Goal: Task Accomplishment & Management: Complete application form

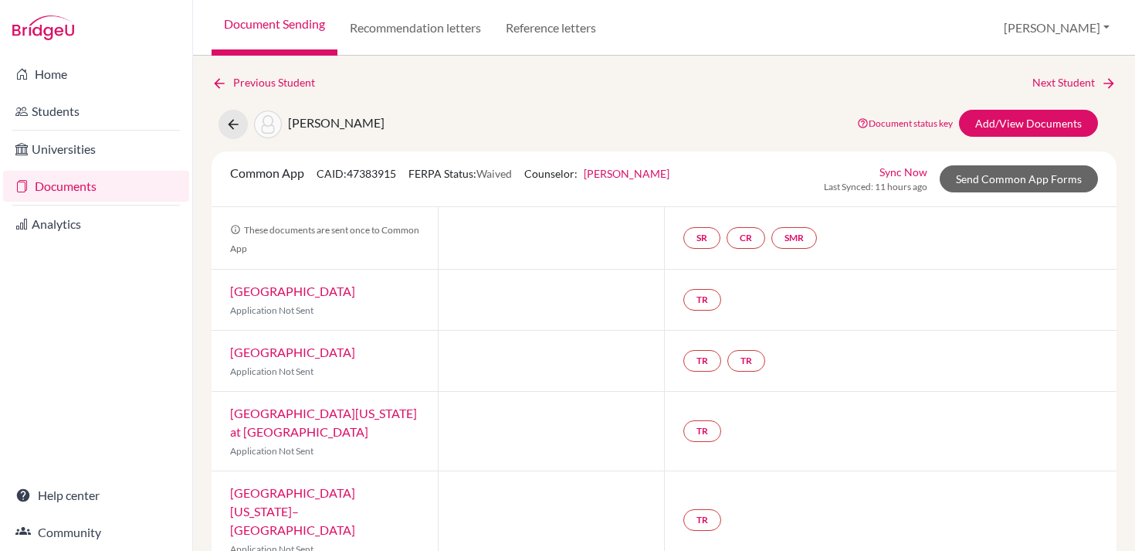
click at [129, 197] on link "Documents" at bounding box center [96, 186] width 186 height 31
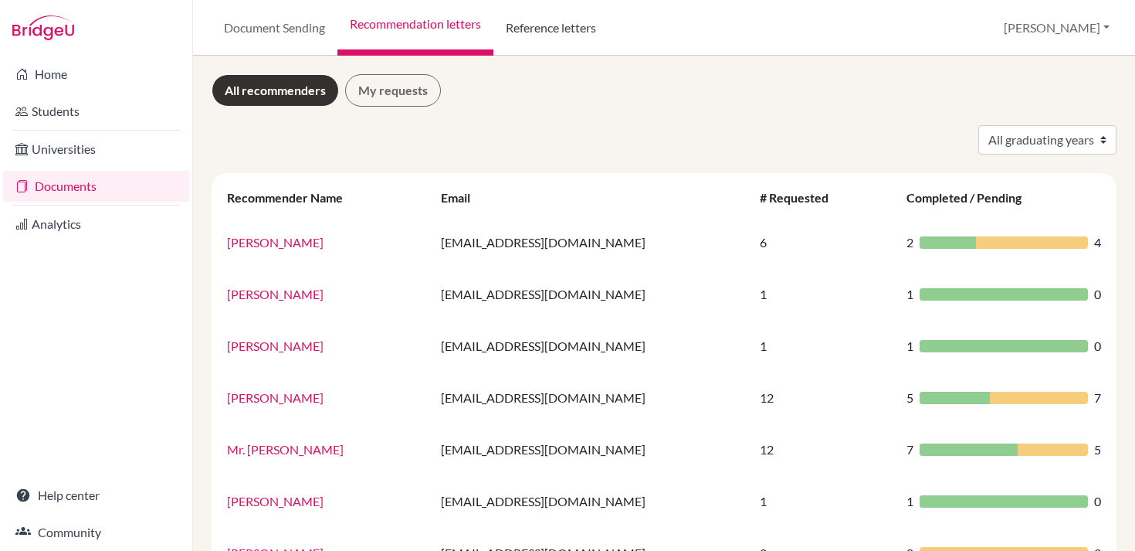
click at [557, 28] on link "Reference letters" at bounding box center [550, 28] width 115 height 56
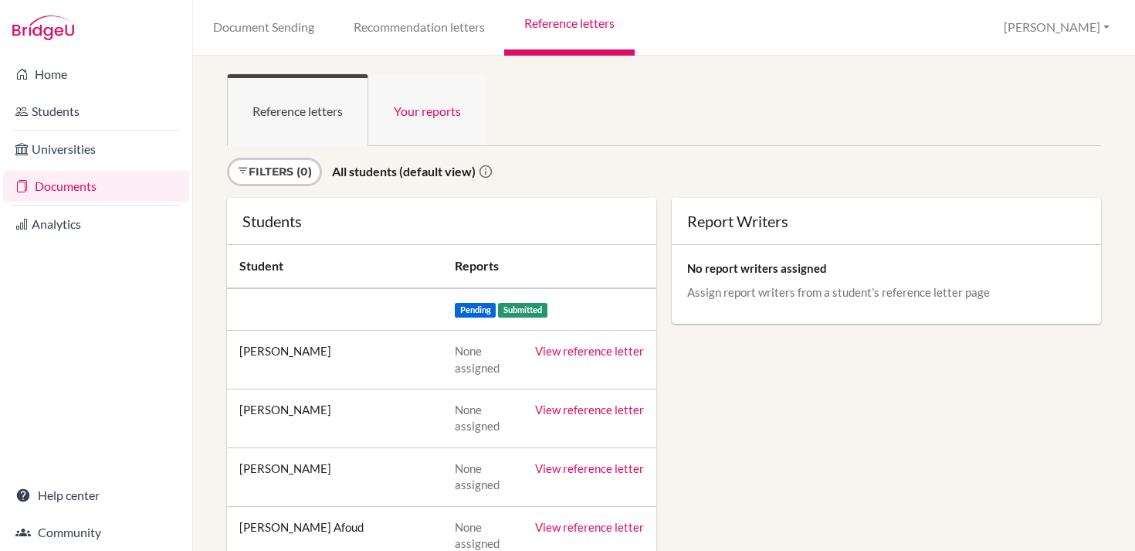
click at [430, 124] on link "Your reports" at bounding box center [427, 110] width 118 height 72
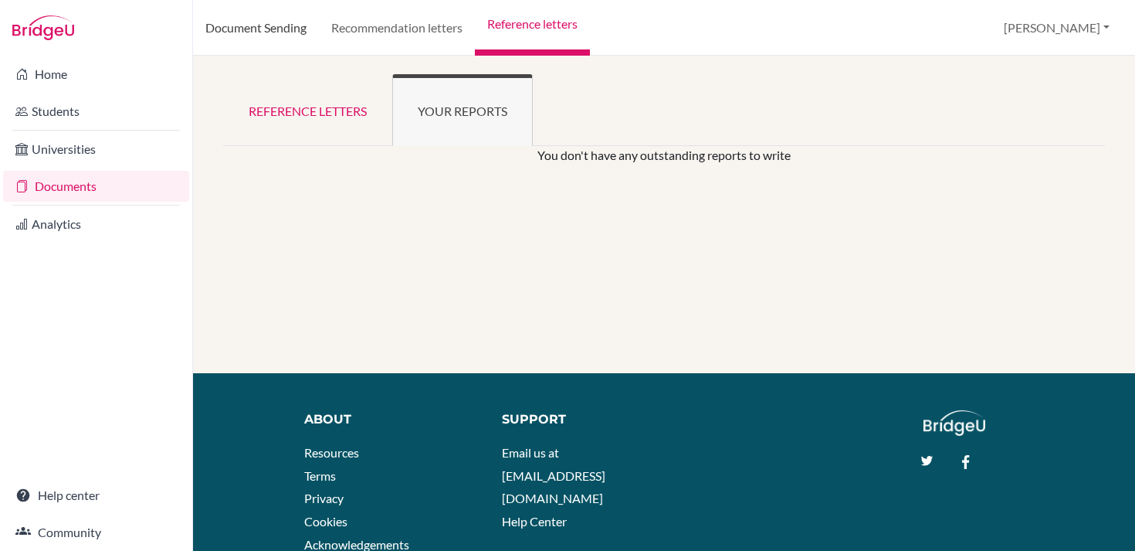
click at [280, 34] on link "Document Sending" at bounding box center [256, 28] width 126 height 56
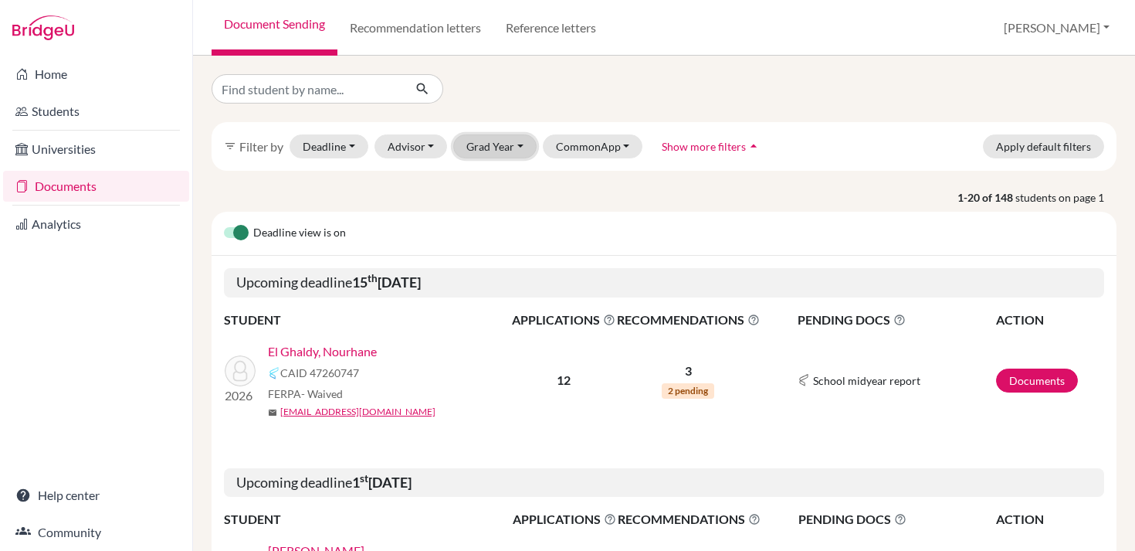
click at [509, 137] on button "Grad Year" at bounding box center [494, 146] width 83 height 24
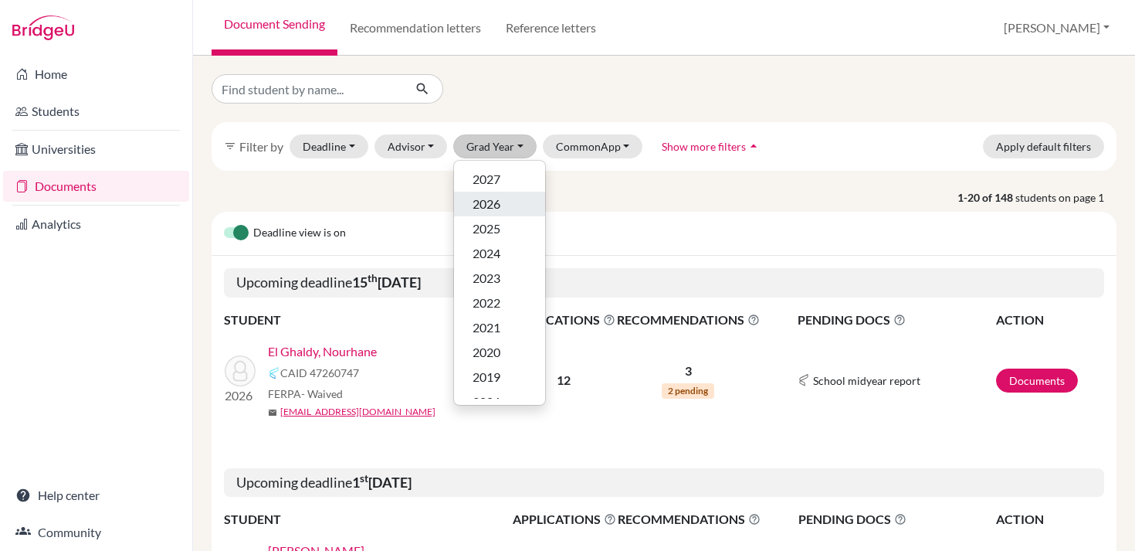
click at [493, 212] on span "2026" at bounding box center [487, 204] width 28 height 19
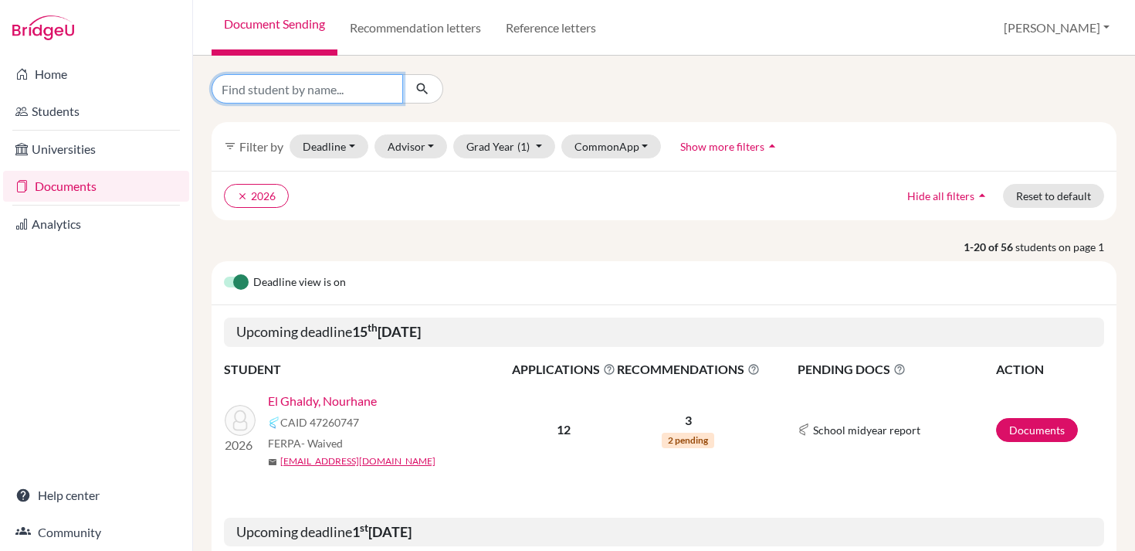
click at [327, 94] on input "Find student by name..." at bounding box center [307, 88] width 191 height 29
type input "chaouni"
click button "submit" at bounding box center [422, 88] width 41 height 29
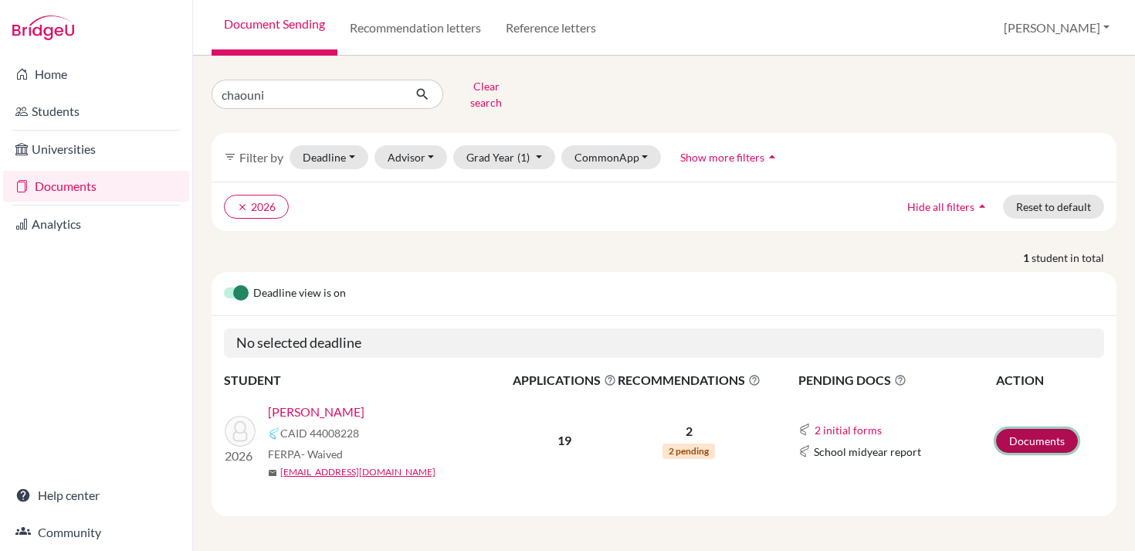
click at [1030, 429] on link "Documents" at bounding box center [1037, 441] width 82 height 24
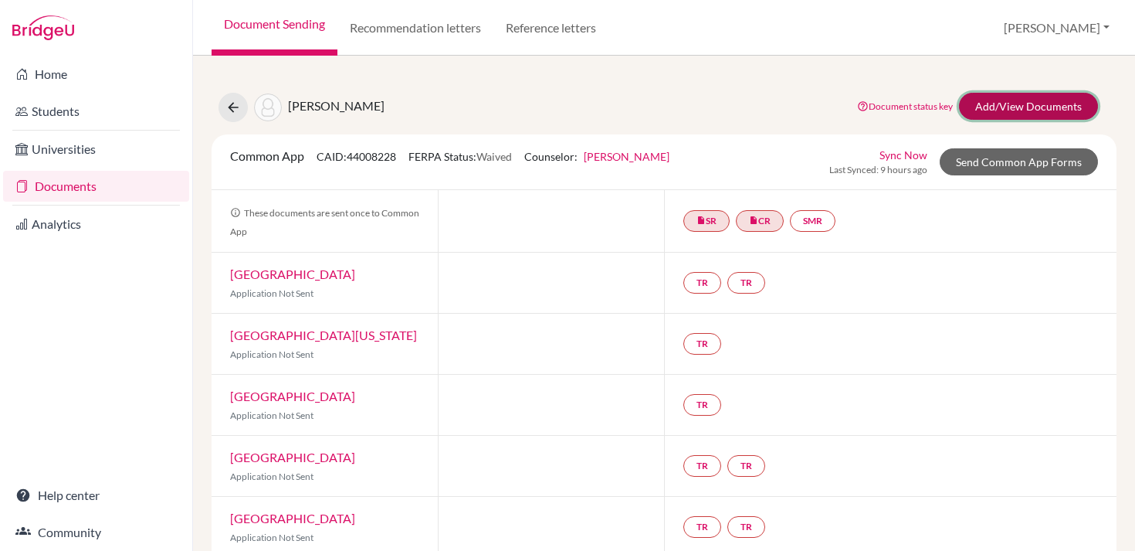
click at [994, 94] on link "Add/View Documents" at bounding box center [1028, 106] width 139 height 27
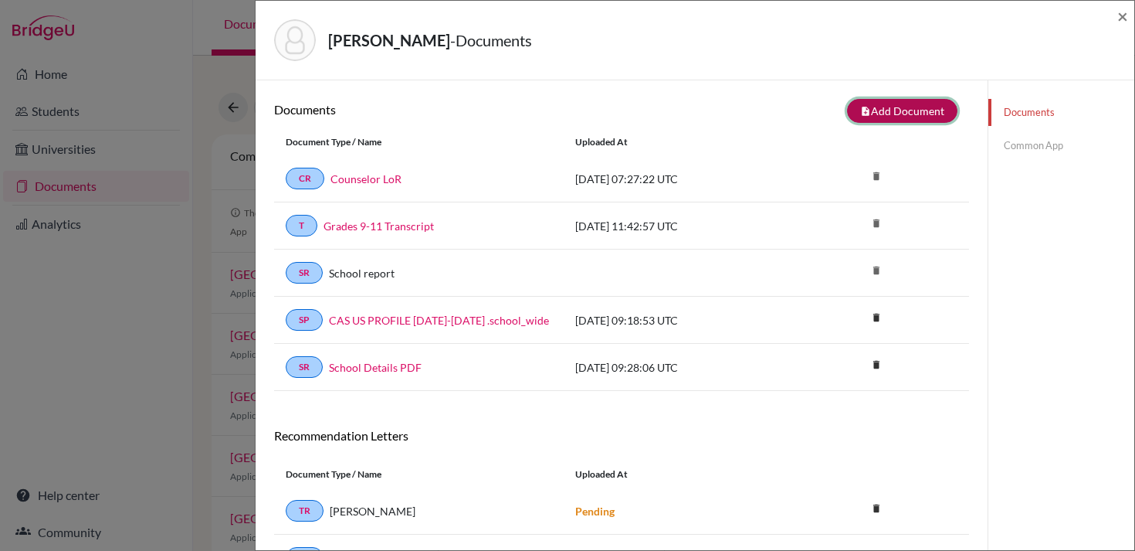
click at [917, 105] on button "note_add Add Document" at bounding box center [902, 111] width 110 height 24
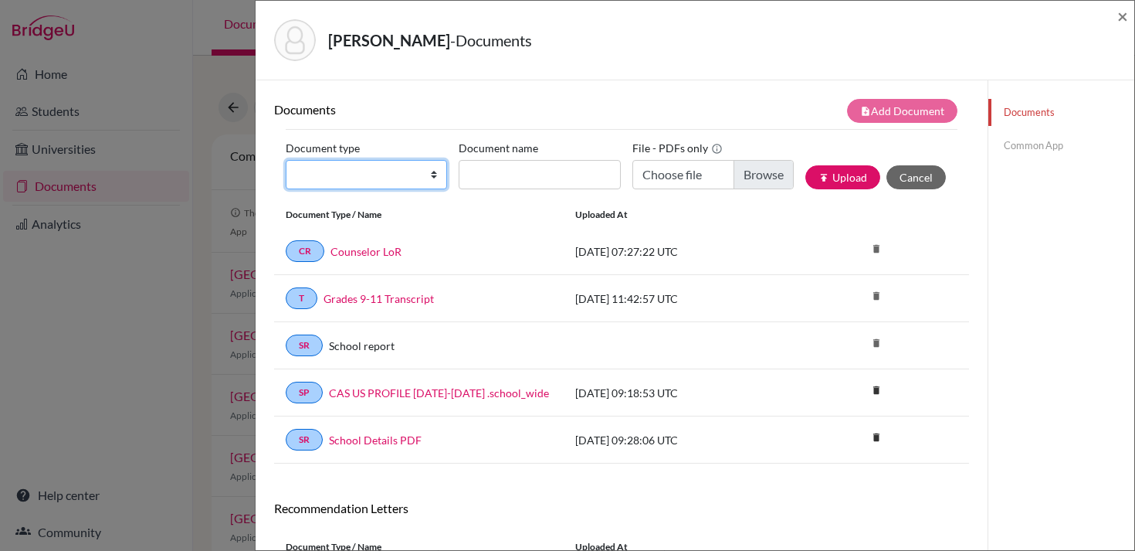
click at [398, 178] on select "Change explanation for Common App reports Counselor recommendation Internationa…" at bounding box center [366, 174] width 161 height 29
select select "39"
click at [286, 160] on select "Change explanation for Common App reports Counselor recommendation Internationa…" at bounding box center [366, 174] width 161 height 29
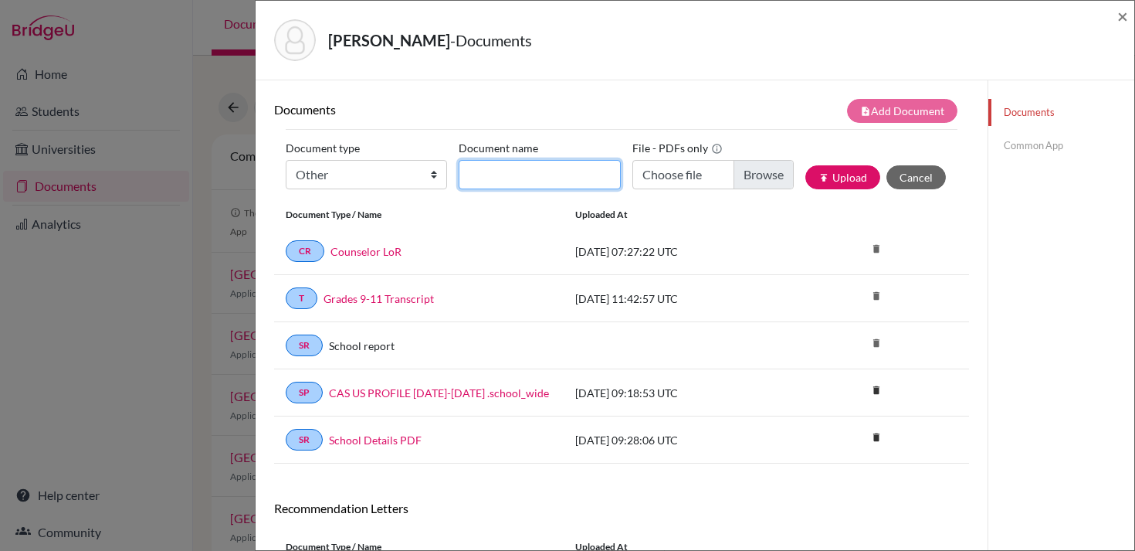
click at [502, 171] on input "Document name" at bounding box center [539, 174] width 161 height 29
type input "Forecasted Grades"
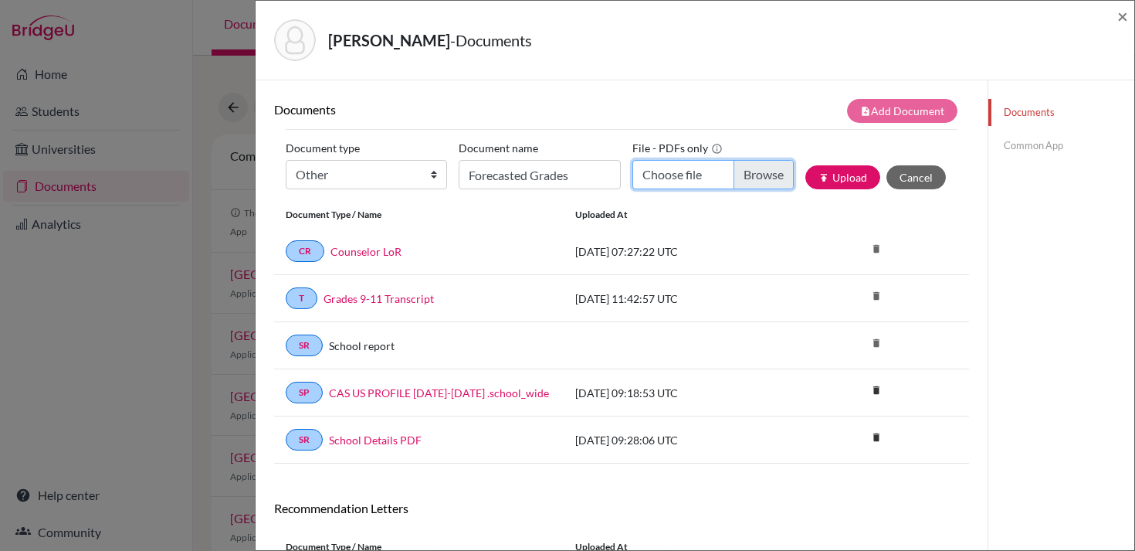
click at [749, 177] on input "Choose file" at bounding box center [712, 174] width 161 height 29
type input "C:\fakepath\Chaouni, Layla Forecasted Grades Fall 2025.pdf"
click at [821, 178] on icon "publish" at bounding box center [823, 177] width 11 height 11
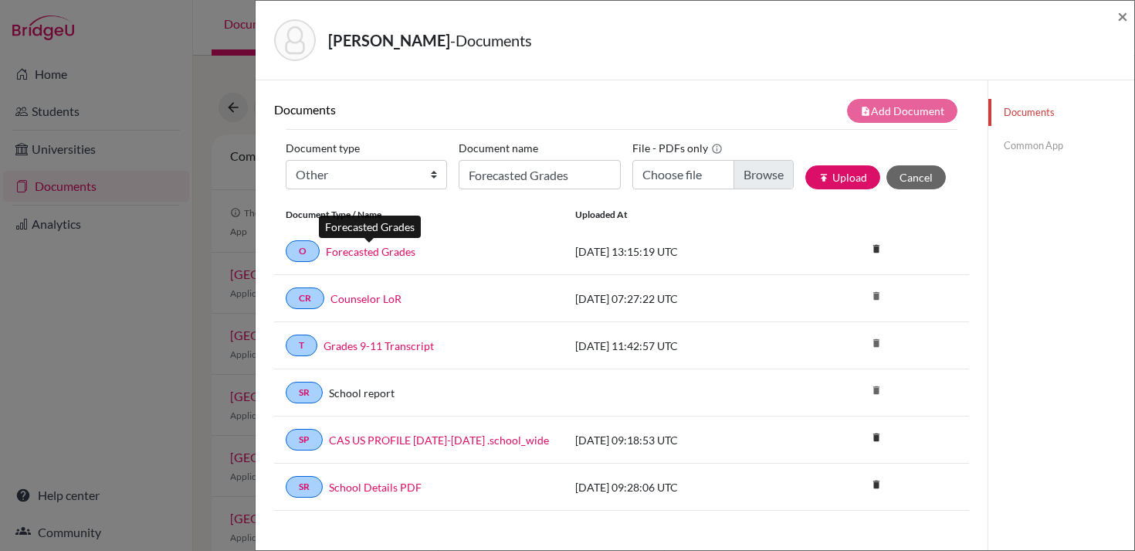
click at [386, 255] on link "Forecasted Grades" at bounding box center [371, 251] width 90 height 16
click at [977, 174] on div "Documents note_add Add Document Document type Change explanation for Common App…" at bounding box center [622, 418] width 732 height 676
click at [1012, 145] on link "Common App" at bounding box center [1061, 145] width 146 height 27
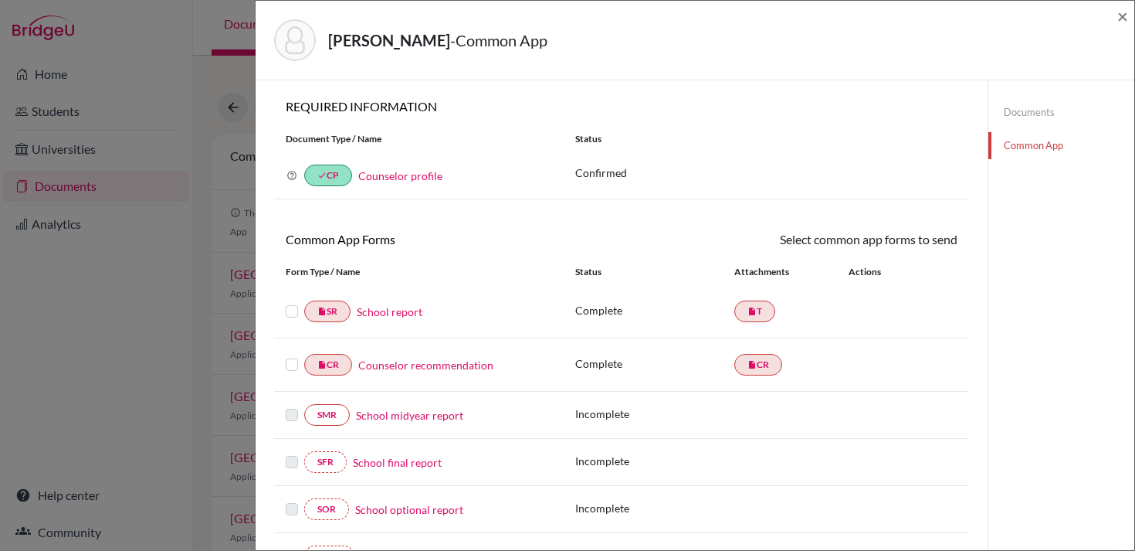
click at [1024, 115] on link "Documents" at bounding box center [1061, 112] width 146 height 27
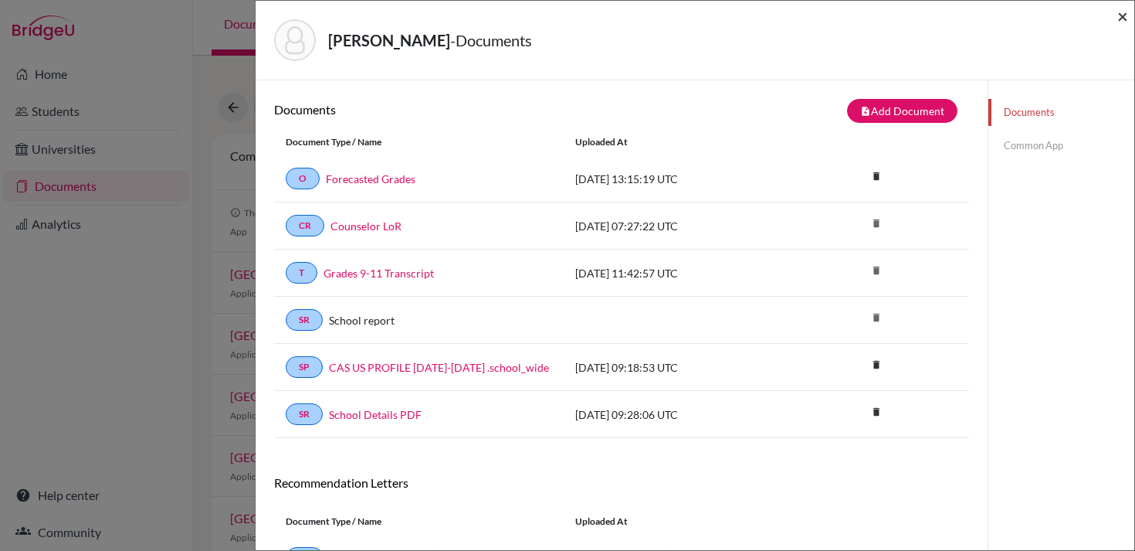
click at [1123, 9] on span "×" at bounding box center [1122, 16] width 11 height 22
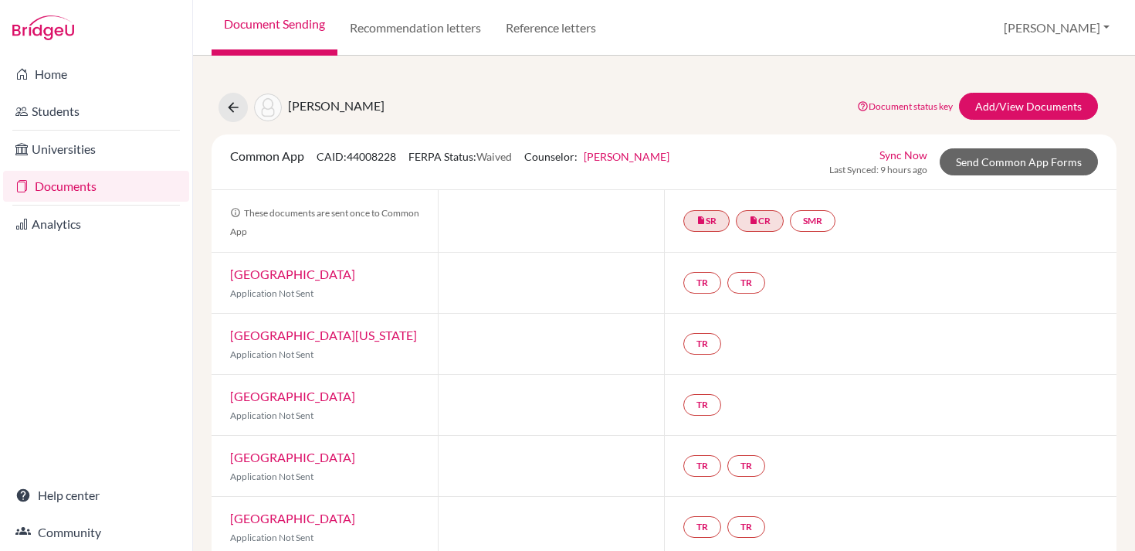
click at [710, 226] on link "insert_drive_file SR" at bounding box center [706, 221] width 46 height 22
click at [707, 174] on link "School report" at bounding box center [707, 174] width 66 height 13
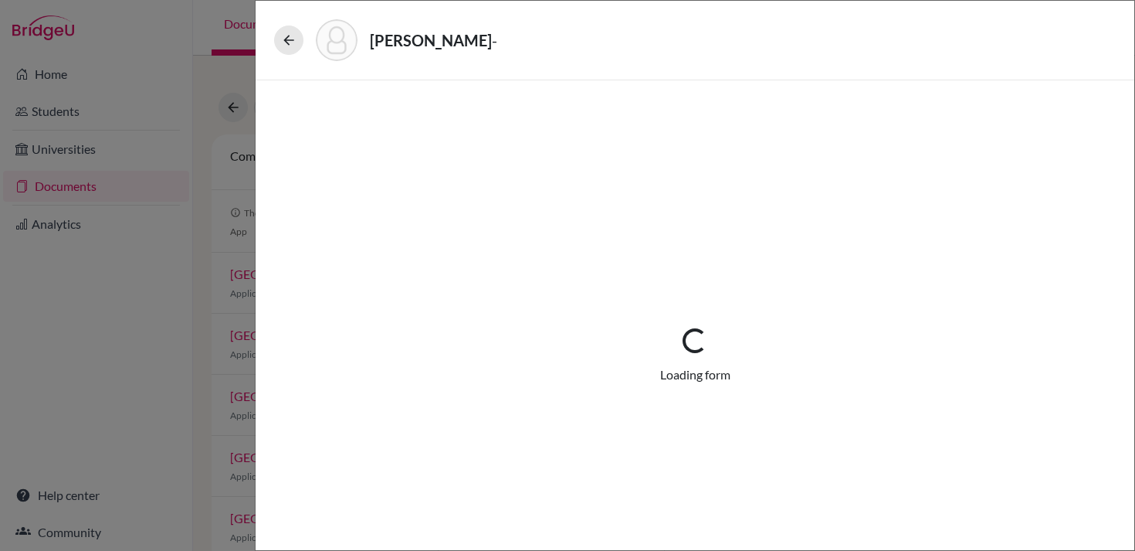
select select "1"
select select "674911"
select select "0"
select select "1"
select select "0"
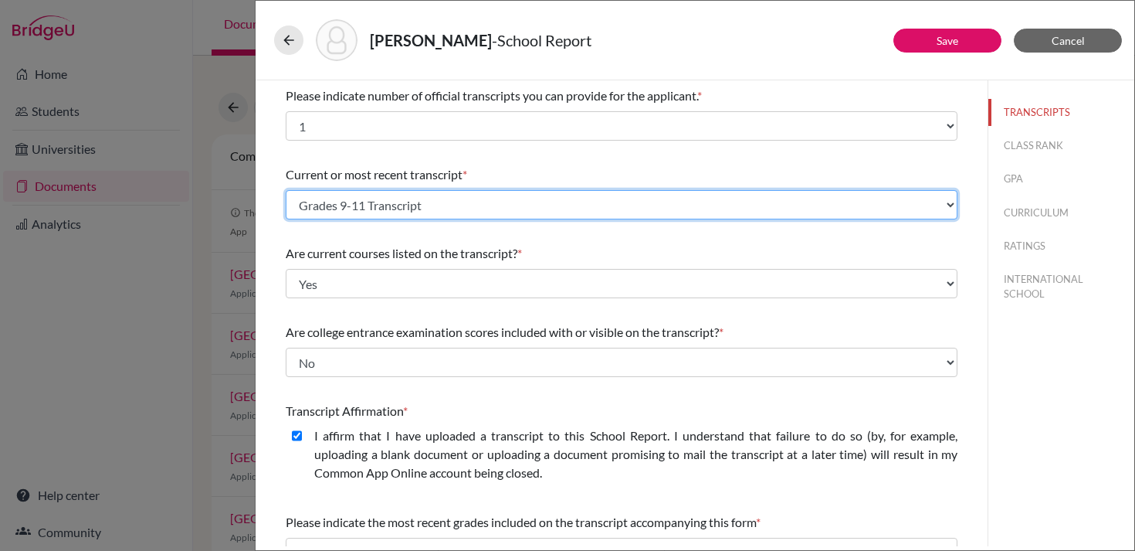
click at [700, 205] on select "Select existing document or upload a new one Grades 9-11 Transcript Upload New …" at bounding box center [622, 204] width 672 height 29
select select "Upload New File"
click at [286, 190] on select "Select existing document or upload a new one Grades 9-11 Transcript Upload New …" at bounding box center [622, 204] width 672 height 29
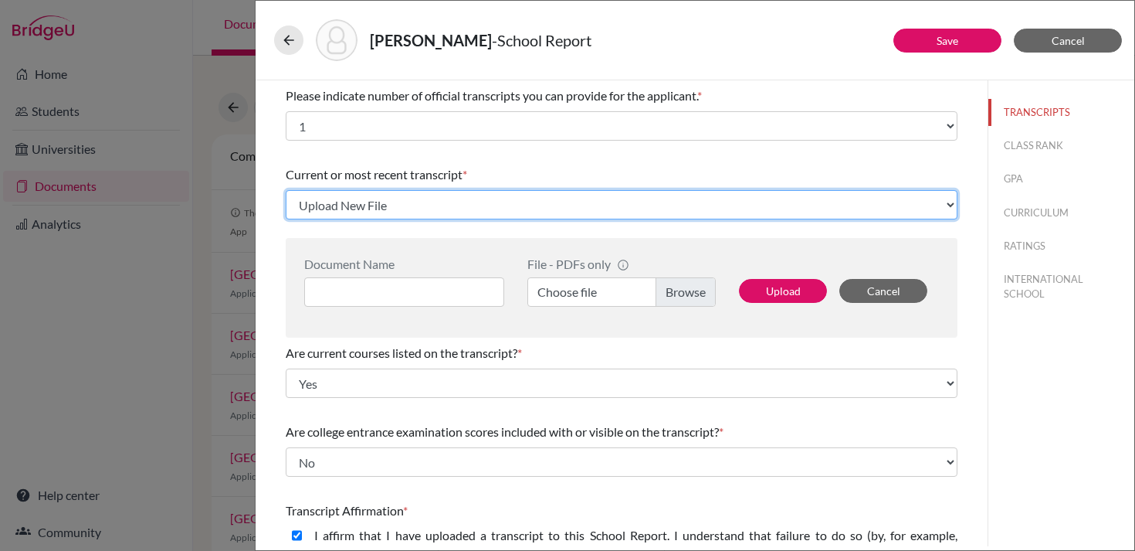
click at [564, 213] on select "Select existing document or upload a new one Grades 9-11 Transcript Upload New …" at bounding box center [622, 204] width 672 height 29
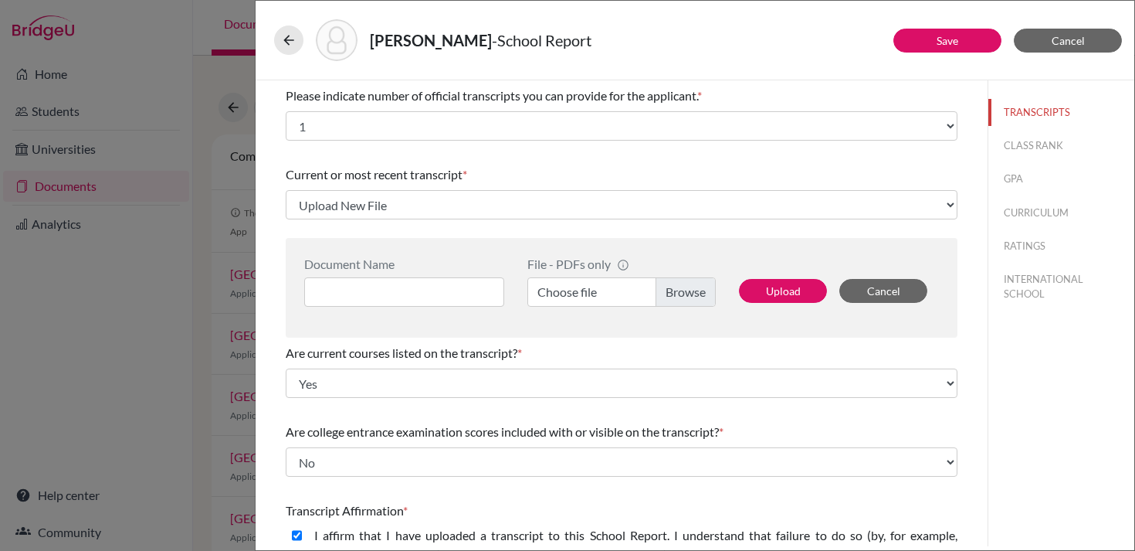
click at [525, 250] on div "Document Name File - PDFs only info CommonApp has file size limit of 2MB per fi…" at bounding box center [622, 288] width 672 height 100
click at [679, 300] on label "Choose file" at bounding box center [621, 291] width 188 height 29
click at [679, 300] on input "Choose file" at bounding box center [621, 291] width 188 height 29
click at [622, 324] on div "Document Name File - PDFs only info CommonApp has file size limit of 2MB per fi…" at bounding box center [622, 288] width 672 height 100
click at [766, 288] on button "Upload" at bounding box center [783, 291] width 88 height 24
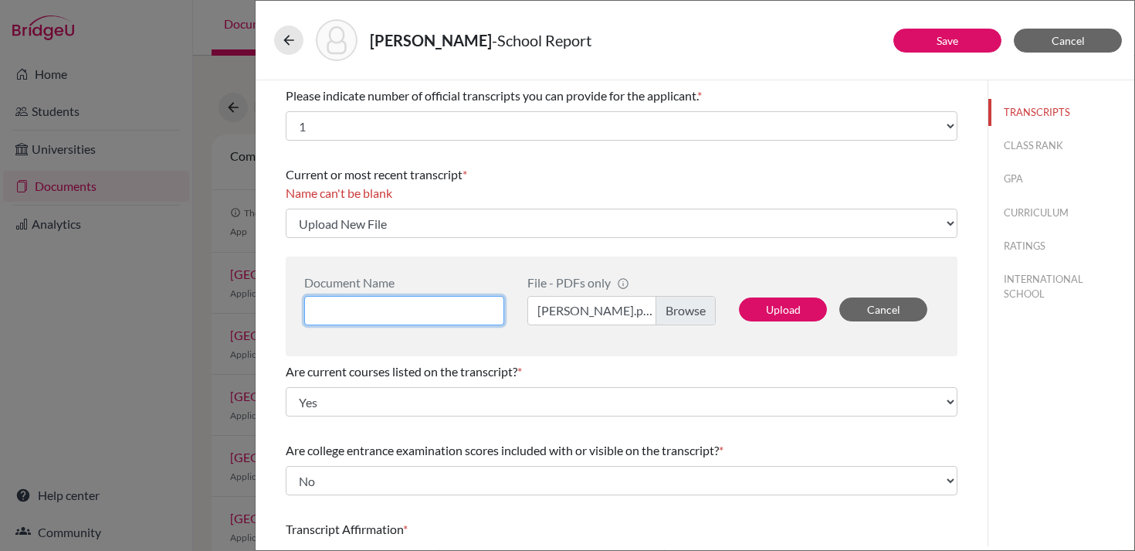
click at [456, 308] on input at bounding box center [404, 310] width 200 height 29
type input "Transcripts and Forecasted IB"
click at [787, 312] on button "Upload" at bounding box center [783, 309] width 88 height 24
select select "1337"
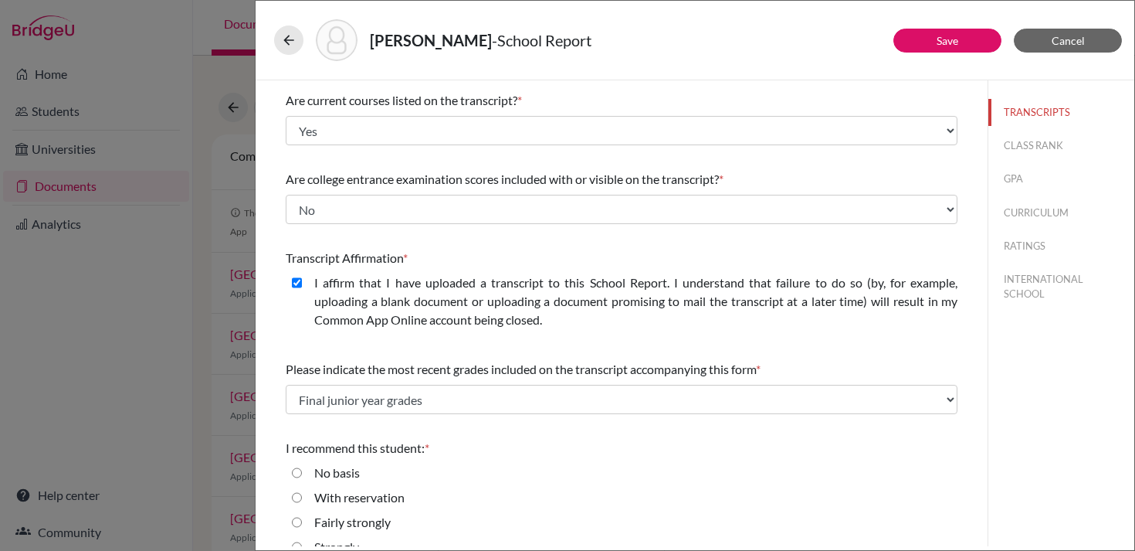
scroll to position [200, 0]
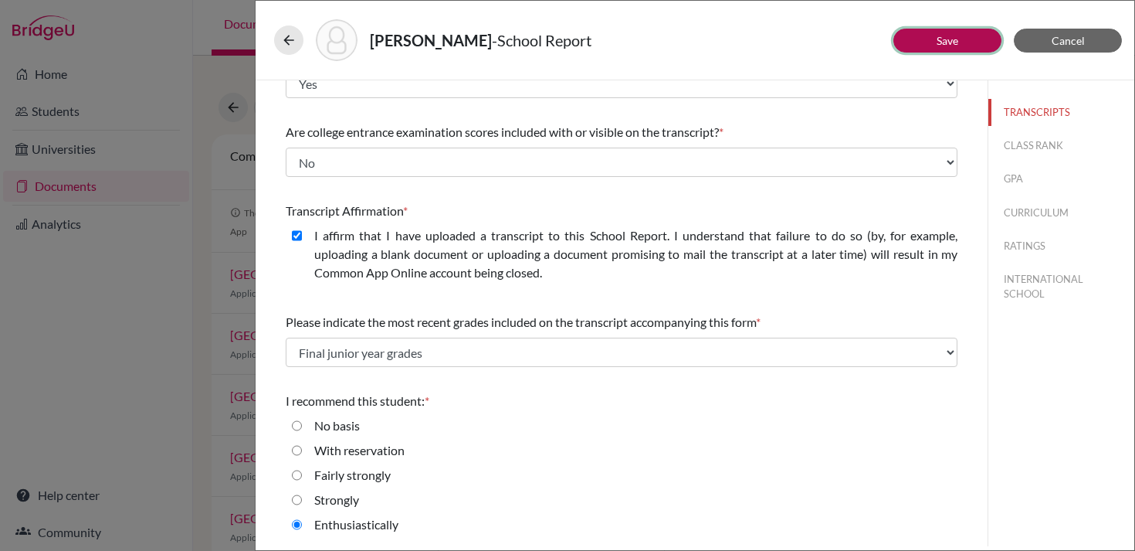
click at [952, 44] on link "Save" at bounding box center [948, 40] width 22 height 13
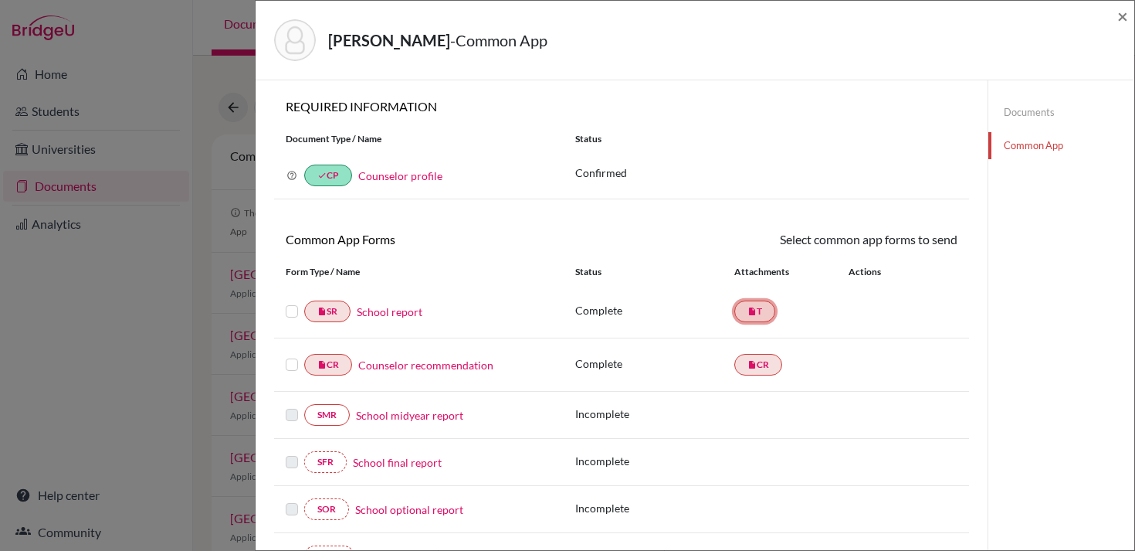
click at [764, 315] on link "insert_drive_file T" at bounding box center [754, 311] width 41 height 22
click at [396, 316] on link "School report" at bounding box center [390, 311] width 66 height 16
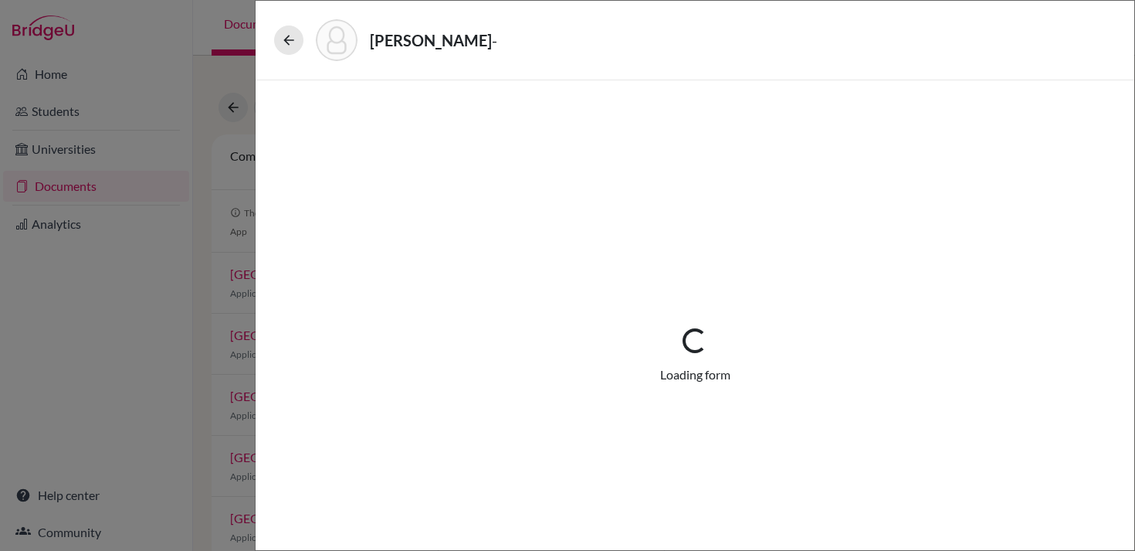
select select "1"
select select "676165"
select select "0"
select select "1"
select select "0"
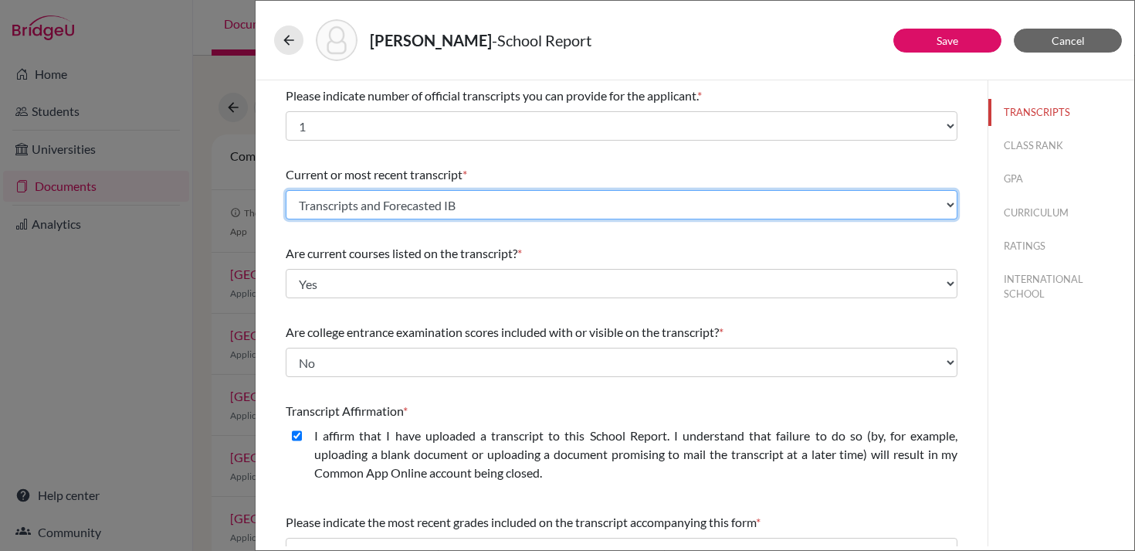
click at [462, 202] on select "Select existing document or upload a new one Grades 9-11 Transcript Transcripts…" at bounding box center [622, 204] width 672 height 29
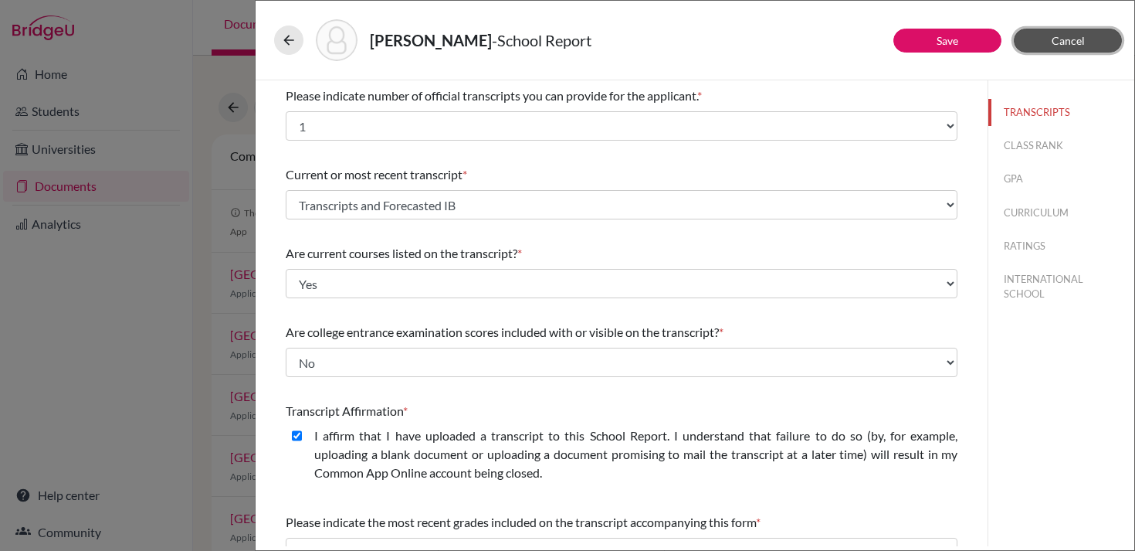
click at [1058, 46] on span "Cancel" at bounding box center [1068, 40] width 33 height 13
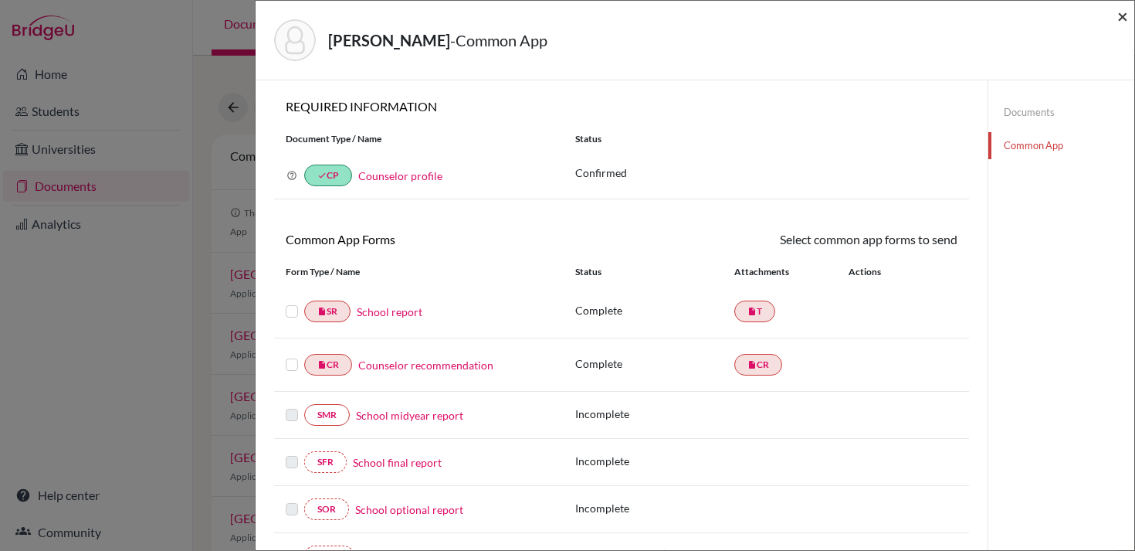
click at [1123, 19] on span "×" at bounding box center [1122, 16] width 11 height 22
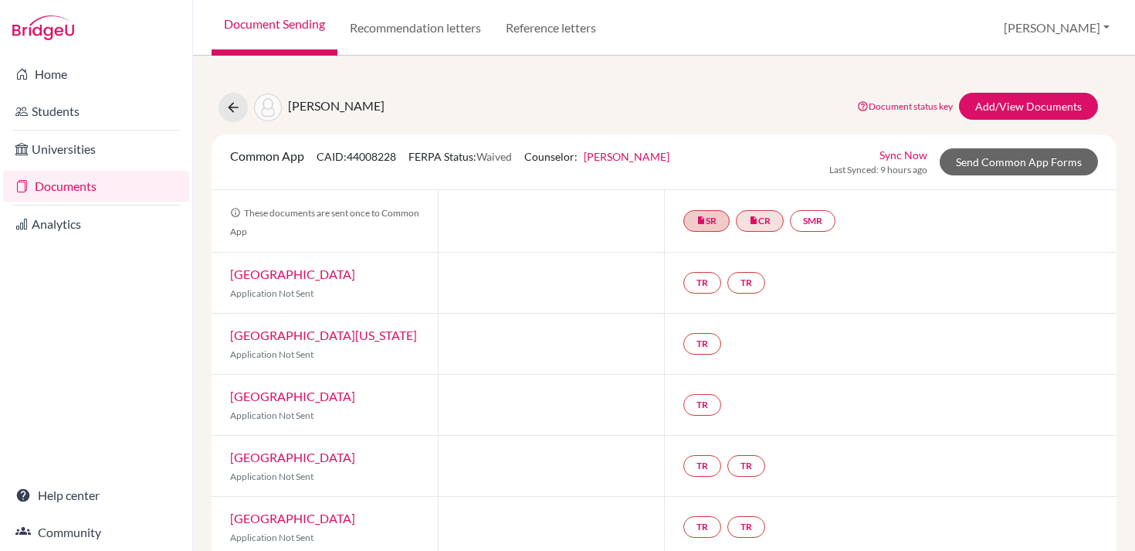
click at [493, 240] on div at bounding box center [551, 221] width 226 height 62
click at [991, 158] on link "Send Common App Forms" at bounding box center [1019, 161] width 158 height 27
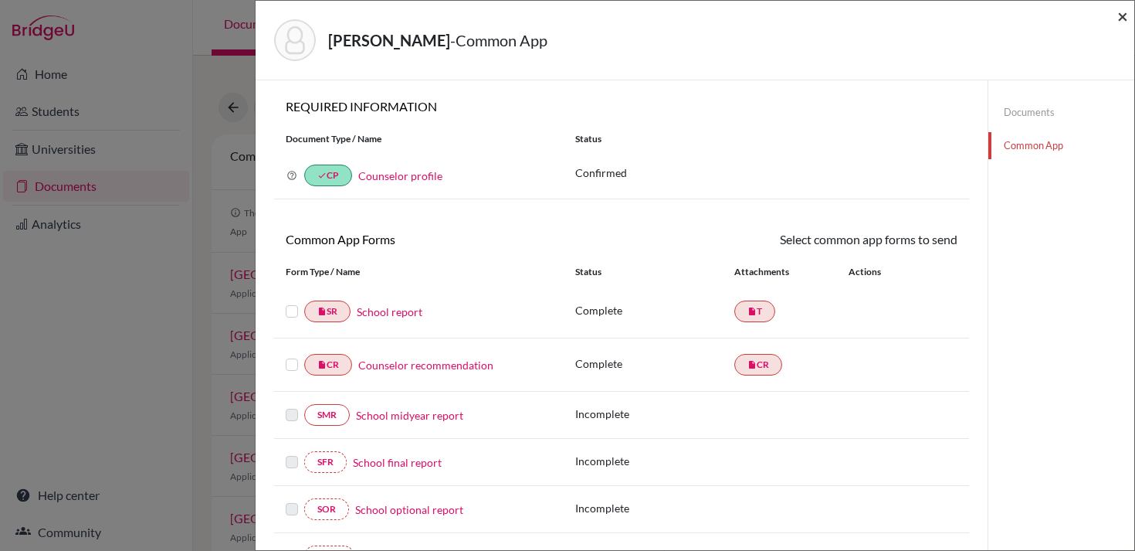
click at [1123, 16] on span "×" at bounding box center [1122, 16] width 11 height 22
